Goal: Find contact information: Find contact information

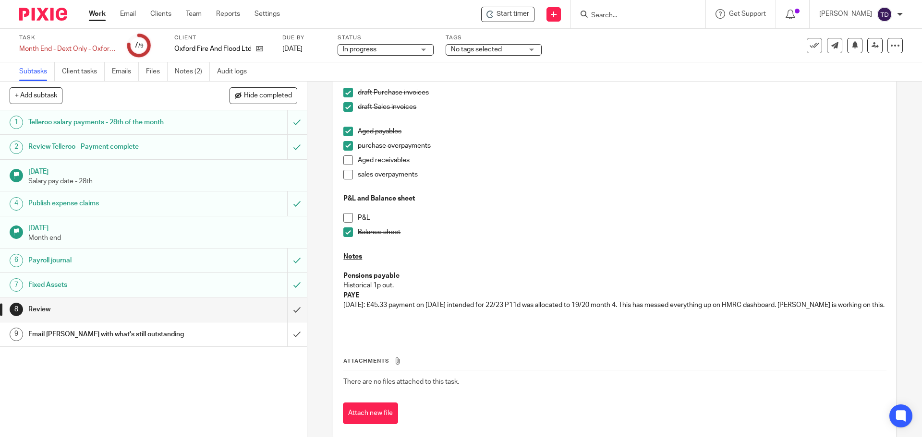
scroll to position [82, 0]
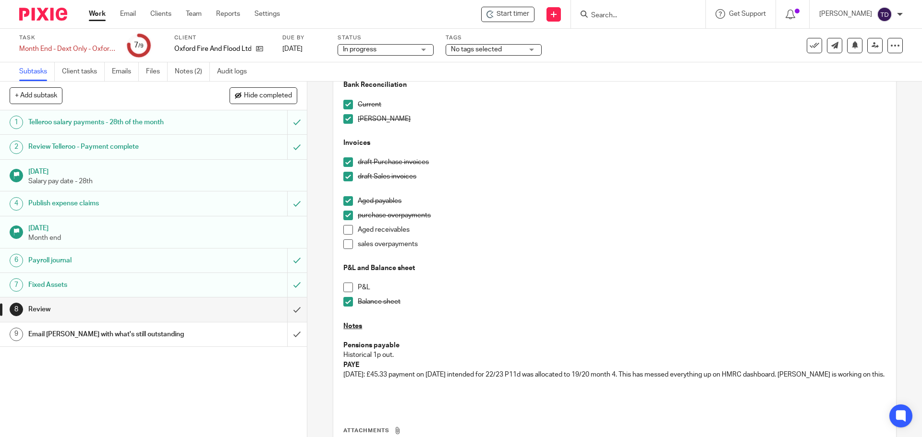
click at [345, 228] on span at bounding box center [348, 230] width 10 height 10
click at [340, 245] on div "Bank Reconciliation Current Soldo Invoices draft Purchase invoices draft Sales …" at bounding box center [614, 240] width 552 height 331
click at [343, 242] on span at bounding box center [348, 245] width 10 height 10
click at [344, 289] on span at bounding box center [348, 288] width 10 height 10
click at [290, 304] on input "submit" at bounding box center [153, 310] width 307 height 24
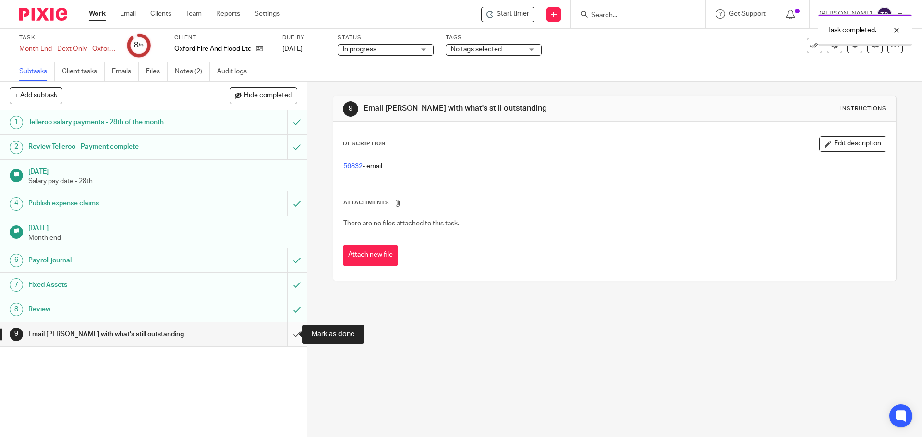
click at [287, 335] on input "submit" at bounding box center [153, 335] width 307 height 24
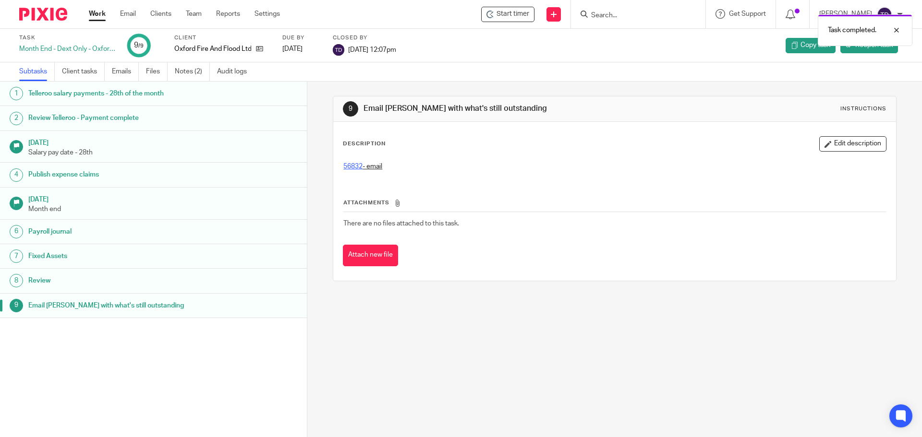
click at [97, 11] on link "Work" at bounding box center [97, 14] width 17 height 10
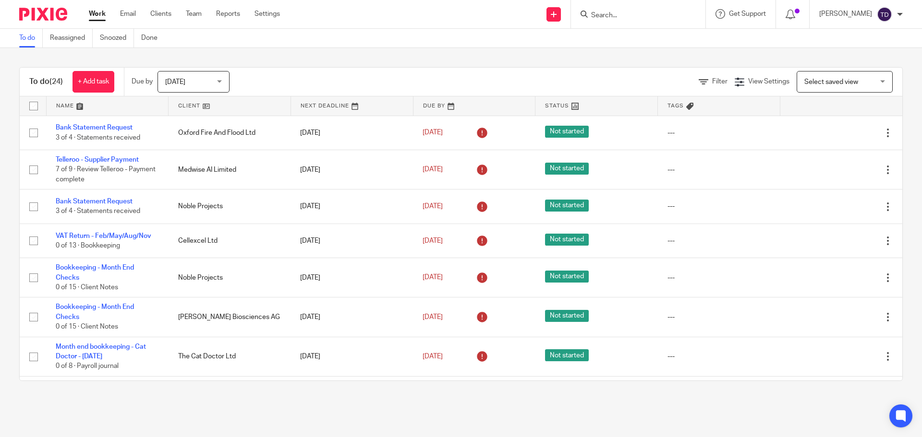
drag, startPoint x: 546, startPoint y: 62, endPoint x: 278, endPoint y: 62, distance: 268.4
click at [278, 62] on div "To do (24) + Add task Due by Today Today Today Tomorrow This week Next week Thi…" at bounding box center [461, 224] width 922 height 352
click at [221, 64] on div "To do (24) + Add task Due by Today Today Today Tomorrow This week Next week Thi…" at bounding box center [461, 224] width 922 height 352
drag, startPoint x: 15, startPoint y: 61, endPoint x: 661, endPoint y: 58, distance: 645.8
click at [661, 58] on div "To do (24) + Add task Due by Today Today Today Tomorrow This week Next week Thi…" at bounding box center [461, 224] width 922 height 352
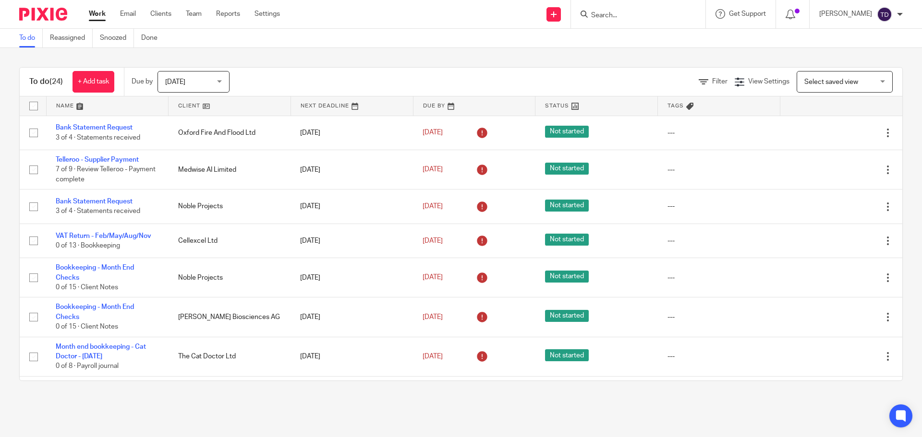
click at [125, 57] on div "To do (24) + Add task Due by Today Today Today Tomorrow This week Next week Thi…" at bounding box center [461, 224] width 922 height 352
click at [124, 60] on div "To do (24) + Add task Due by Today Today Today Tomorrow This week Next week Thi…" at bounding box center [461, 224] width 922 height 352
click at [24, 85] on div "To do (24) + Add task" at bounding box center [72, 82] width 104 height 28
click at [36, 87] on h1 "To do (24)" at bounding box center [46, 82] width 34 height 10
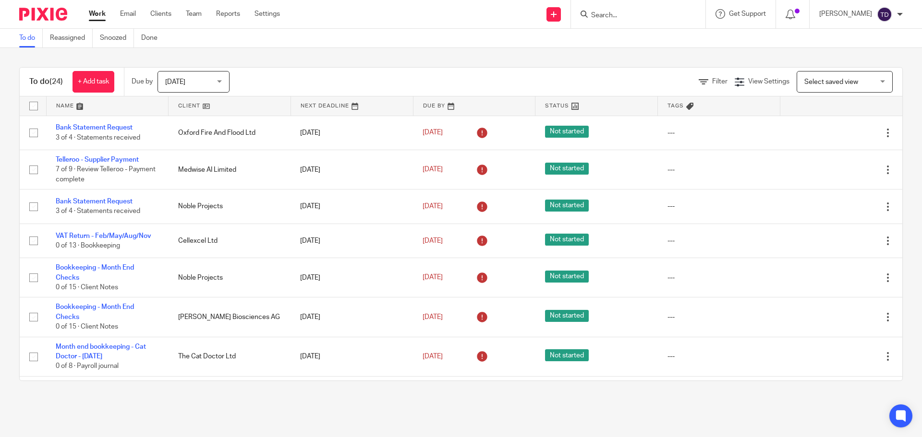
click at [449, 79] on div "Filter View Settings View Settings Manage saved views Select saved view Select …" at bounding box center [574, 82] width 656 height 22
click at [309, 49] on div "To do (24) + Add task Due by Today Today Today Tomorrow This week Next week Thi…" at bounding box center [461, 224] width 922 height 352
click at [165, 2] on div "Work Email Clients Team Reports Settings Work Email Clients Team Reports Settin…" at bounding box center [186, 14] width 215 height 28
click at [159, 17] on link "Clients" at bounding box center [160, 14] width 21 height 10
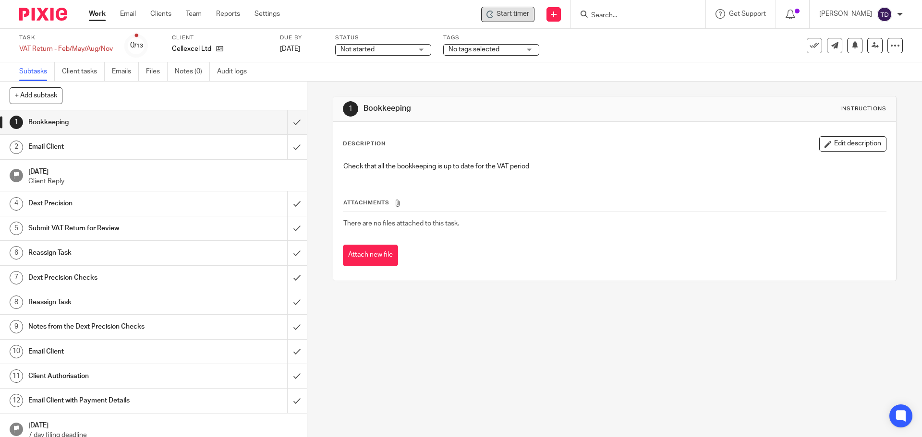
click at [522, 16] on span "Start timer" at bounding box center [512, 14] width 33 height 10
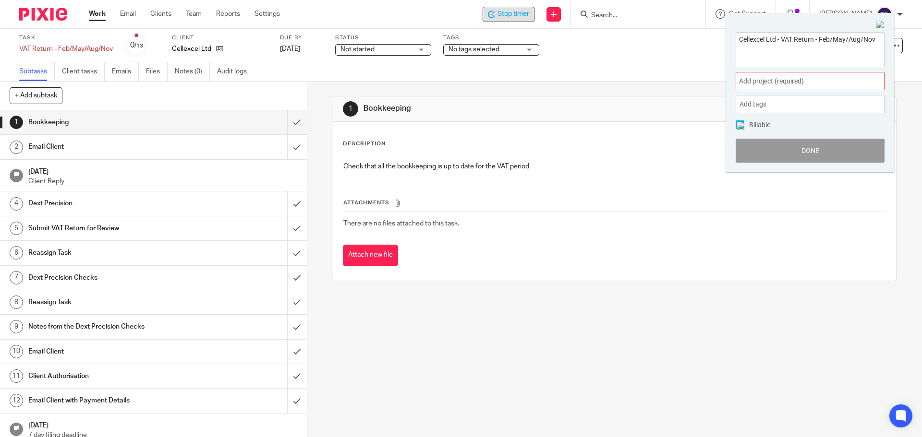
click at [779, 73] on div "Add project (required) :" at bounding box center [810, 81] width 149 height 18
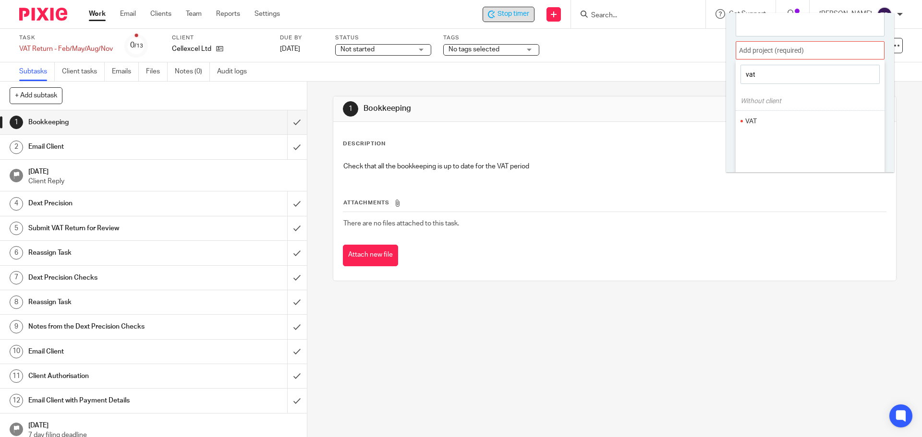
scroll to position [48, 0]
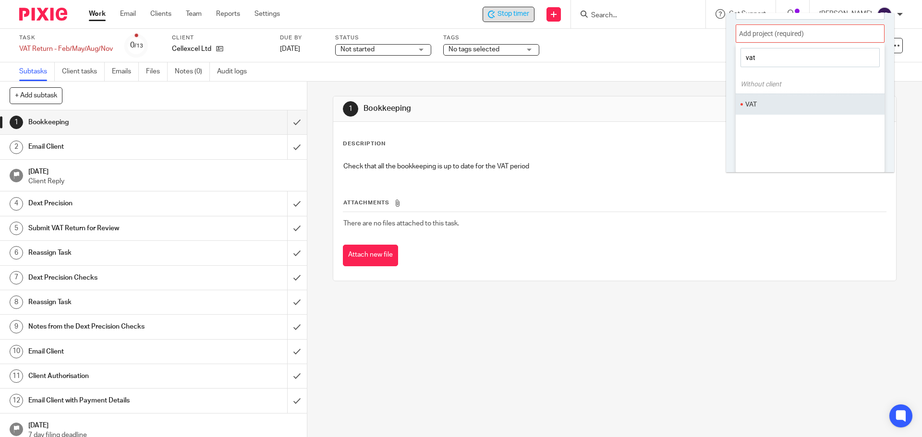
type input "vat"
click at [771, 102] on li "VAT" at bounding box center [807, 104] width 125 height 10
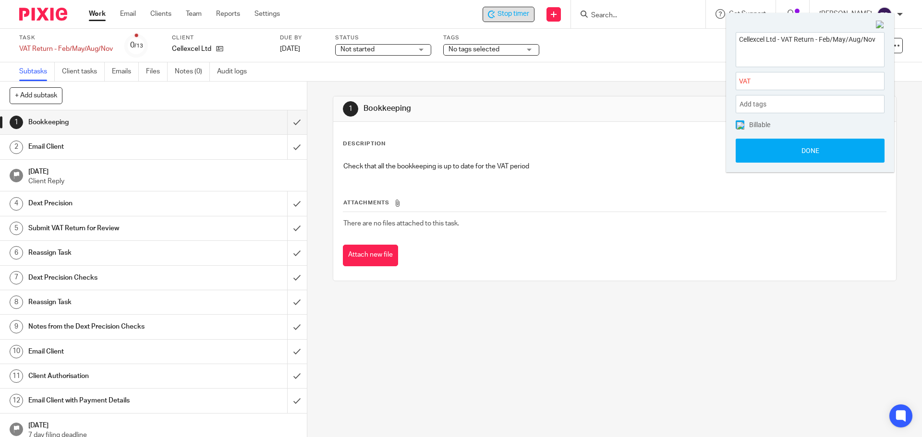
scroll to position [0, 0]
click at [765, 80] on span "VAT :" at bounding box center [799, 81] width 121 height 10
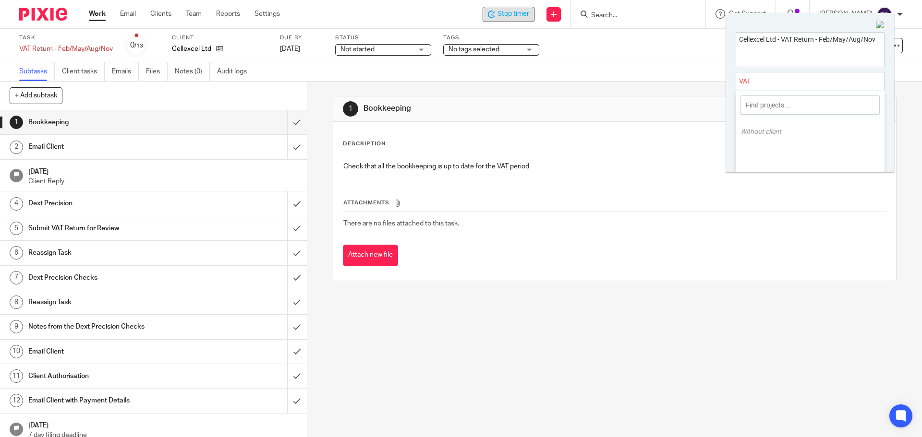
click at [764, 80] on div at bounding box center [810, 81] width 149 height 18
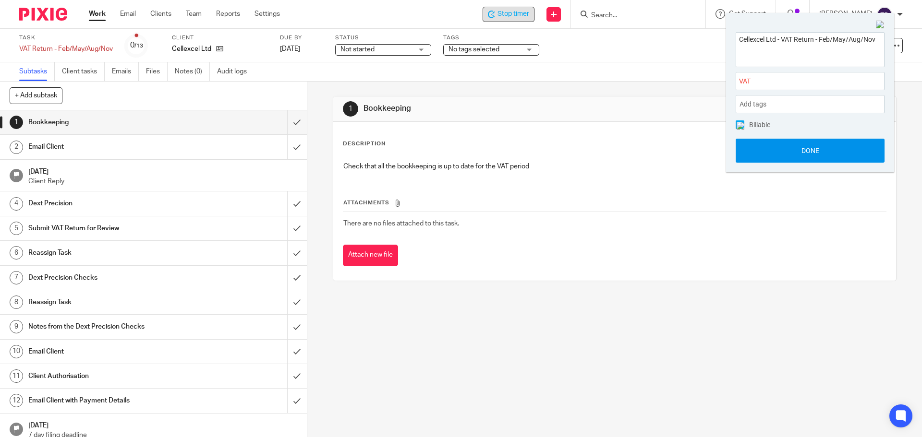
click at [795, 149] on button "Done" at bounding box center [810, 151] width 149 height 24
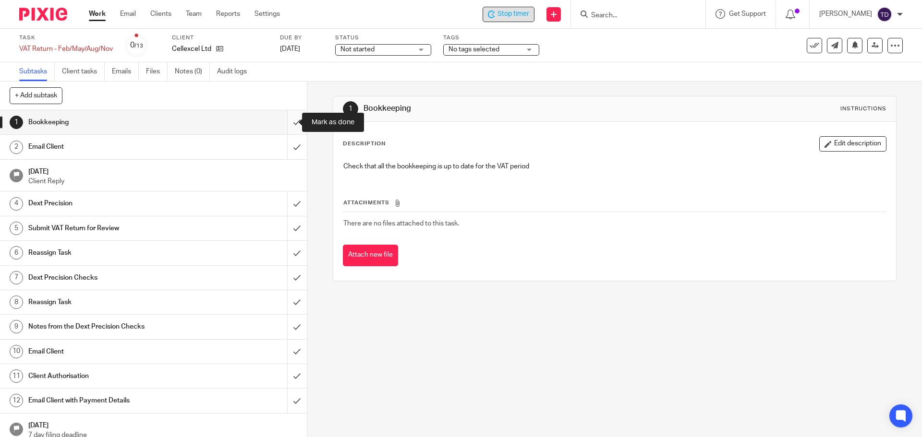
click at [292, 127] on input "submit" at bounding box center [153, 122] width 307 height 24
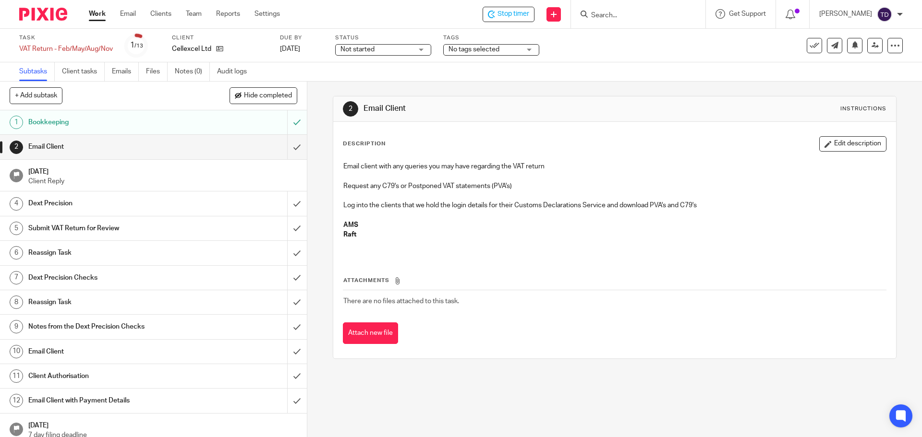
click at [243, 205] on div "Dext Precision" at bounding box center [152, 203] width 249 height 14
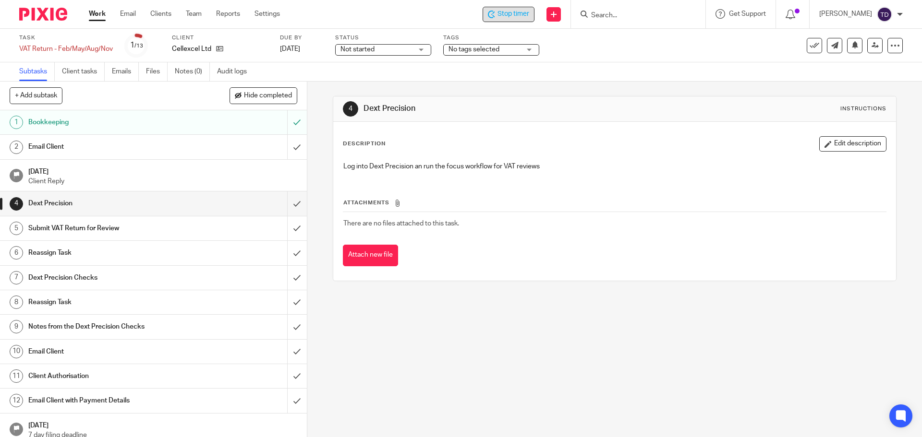
click at [519, 15] on span "Stop timer" at bounding box center [513, 14] width 32 height 10
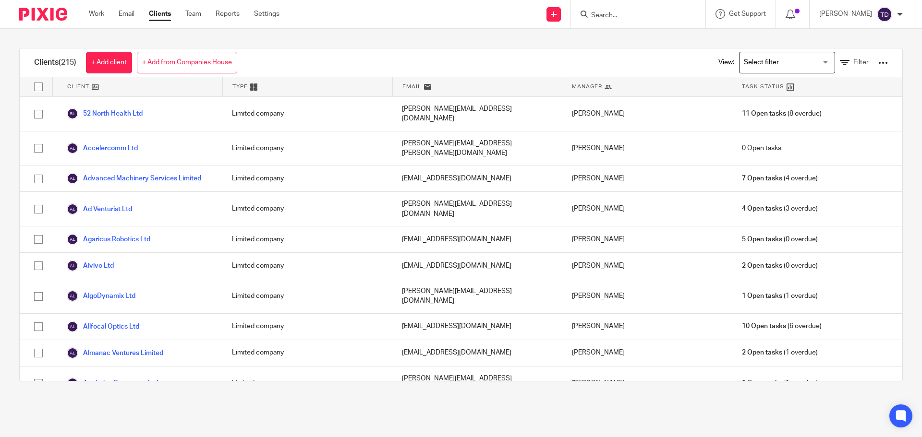
click at [640, 12] on input "Search" at bounding box center [633, 16] width 86 height 9
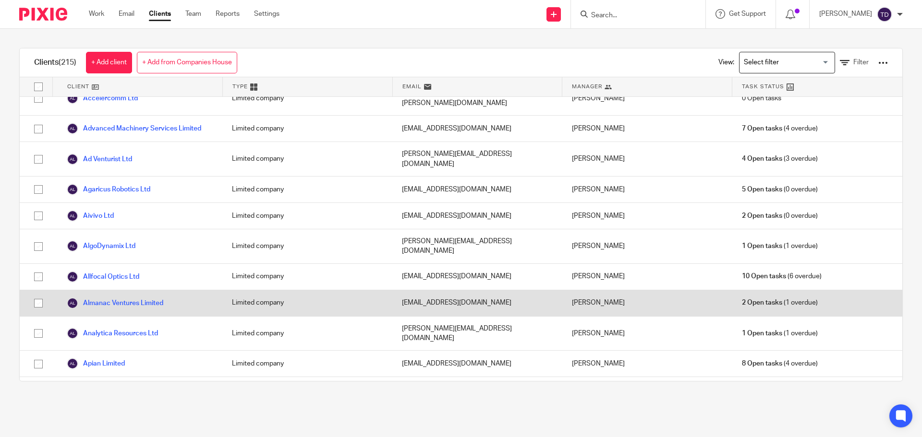
scroll to position [96, 0]
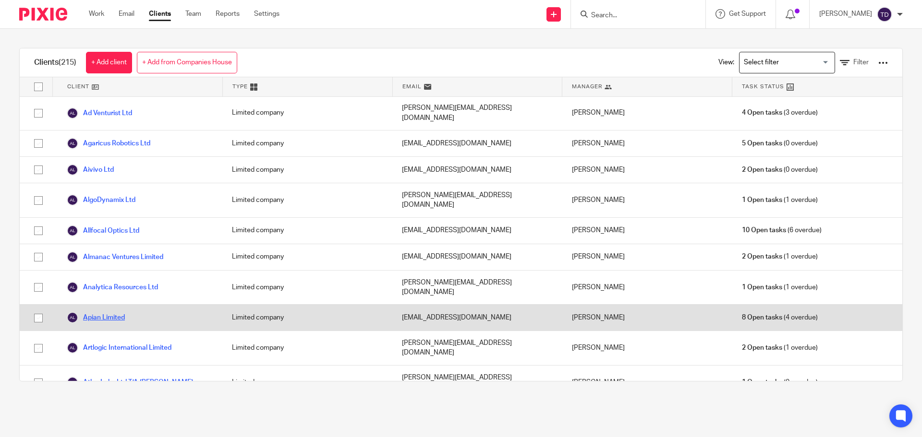
click at [116, 312] on link "Apian Limited" at bounding box center [96, 318] width 58 height 12
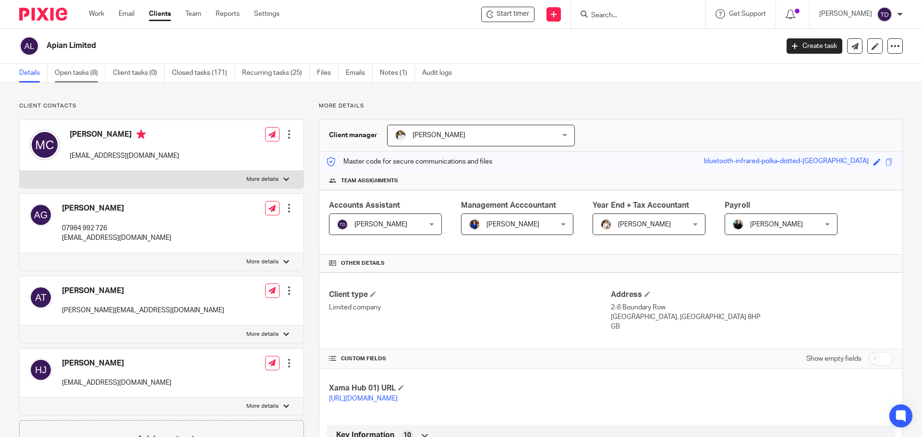
click at [87, 68] on link "Open tasks (8)" at bounding box center [80, 73] width 51 height 19
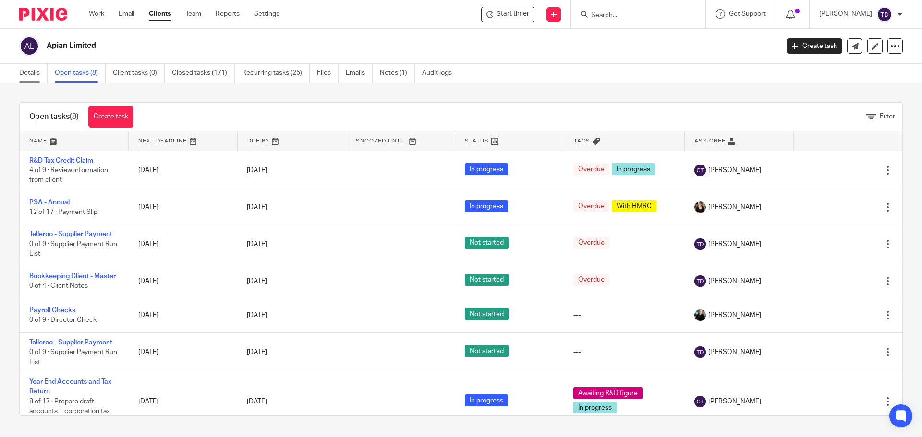
click at [30, 72] on link "Details" at bounding box center [33, 73] width 28 height 19
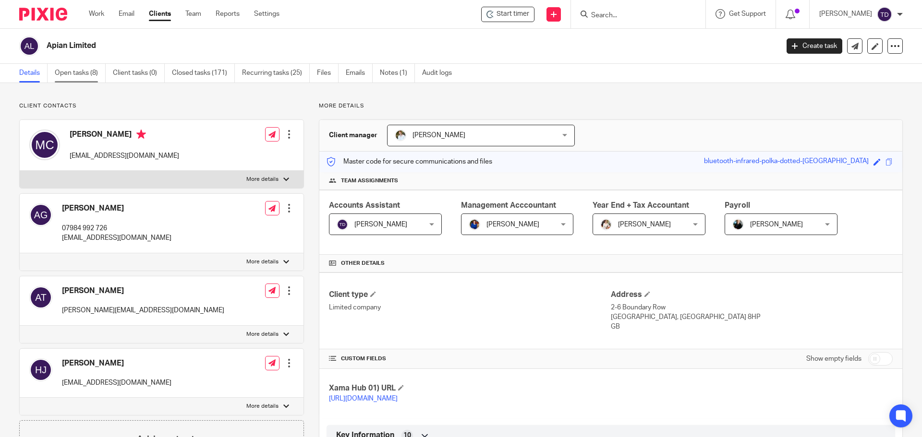
click at [76, 72] on link "Open tasks (8)" at bounding box center [80, 73] width 51 height 19
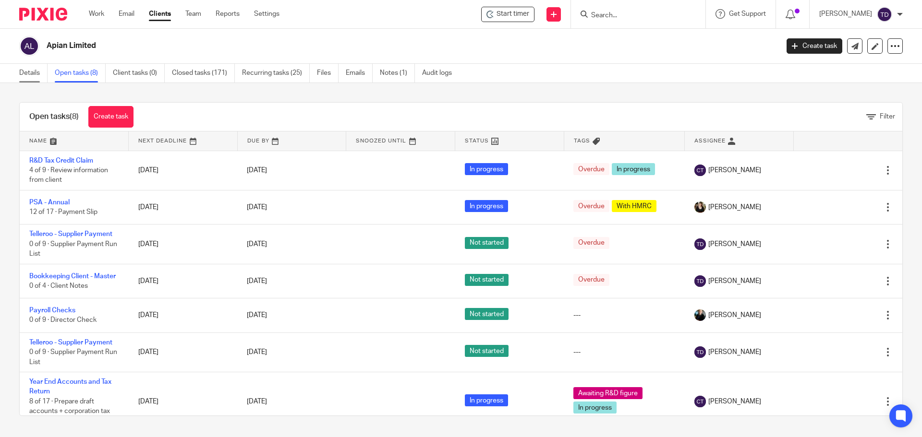
click at [31, 74] on link "Details" at bounding box center [33, 73] width 28 height 19
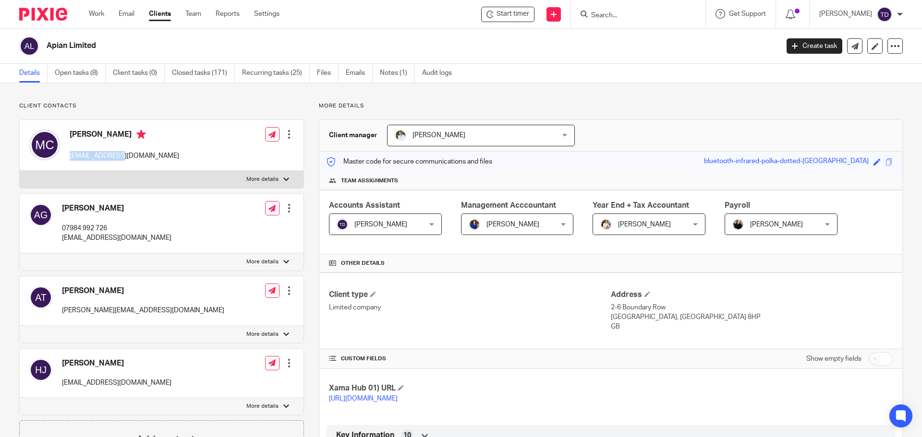
drag, startPoint x: 121, startPoint y: 153, endPoint x: 70, endPoint y: 157, distance: 51.1
click at [70, 157] on p "[EMAIL_ADDRESS][DOMAIN_NAME]" at bounding box center [124, 156] width 109 height 10
copy p "[EMAIL_ADDRESS][DOMAIN_NAME]"
